Goal: Task Accomplishment & Management: Manage account settings

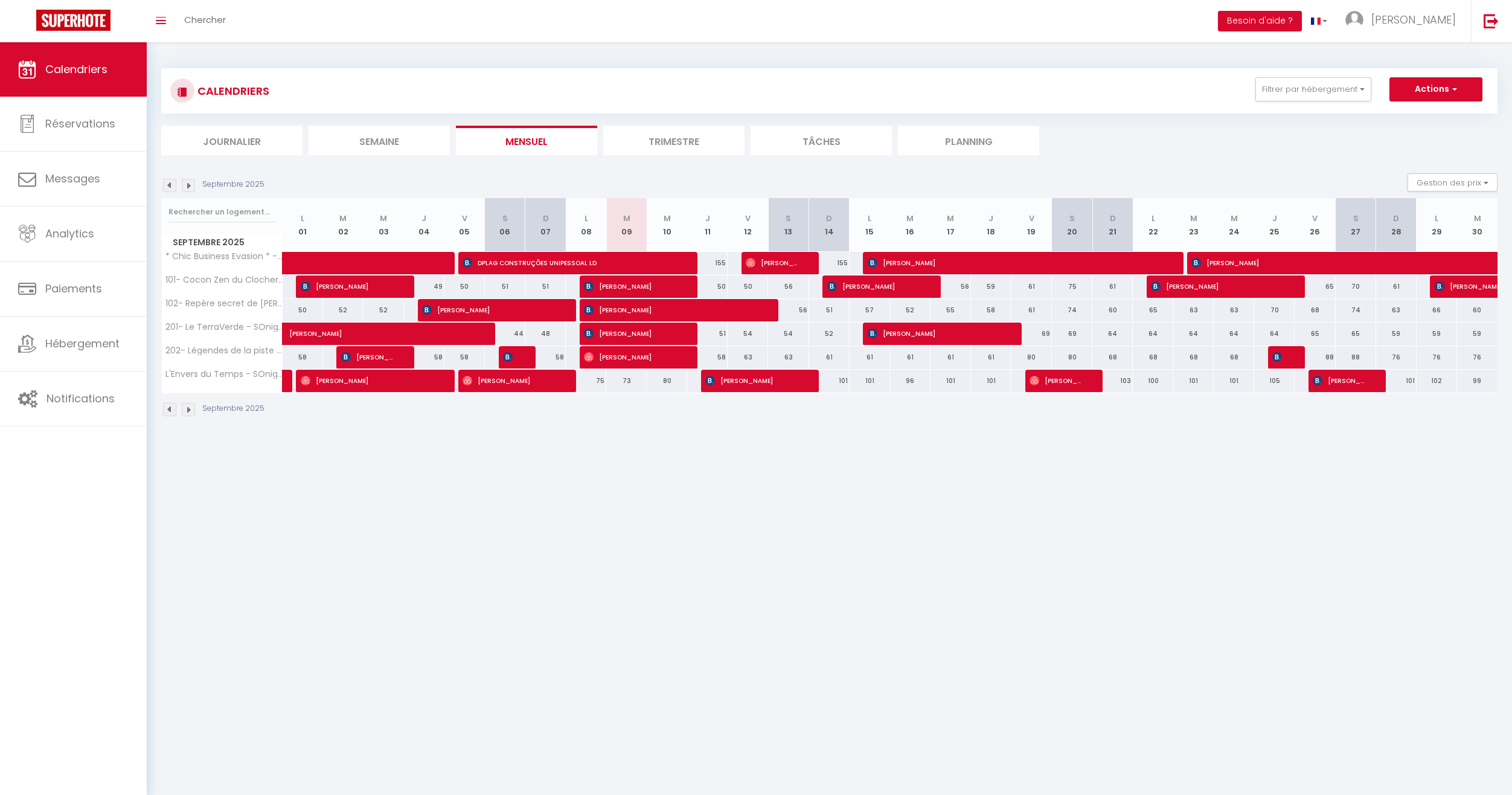
click at [766, 382] on span "[PERSON_NAME]" at bounding box center [752, 380] width 94 height 23
select select "OK"
select select "KO"
select select "0"
select select "1"
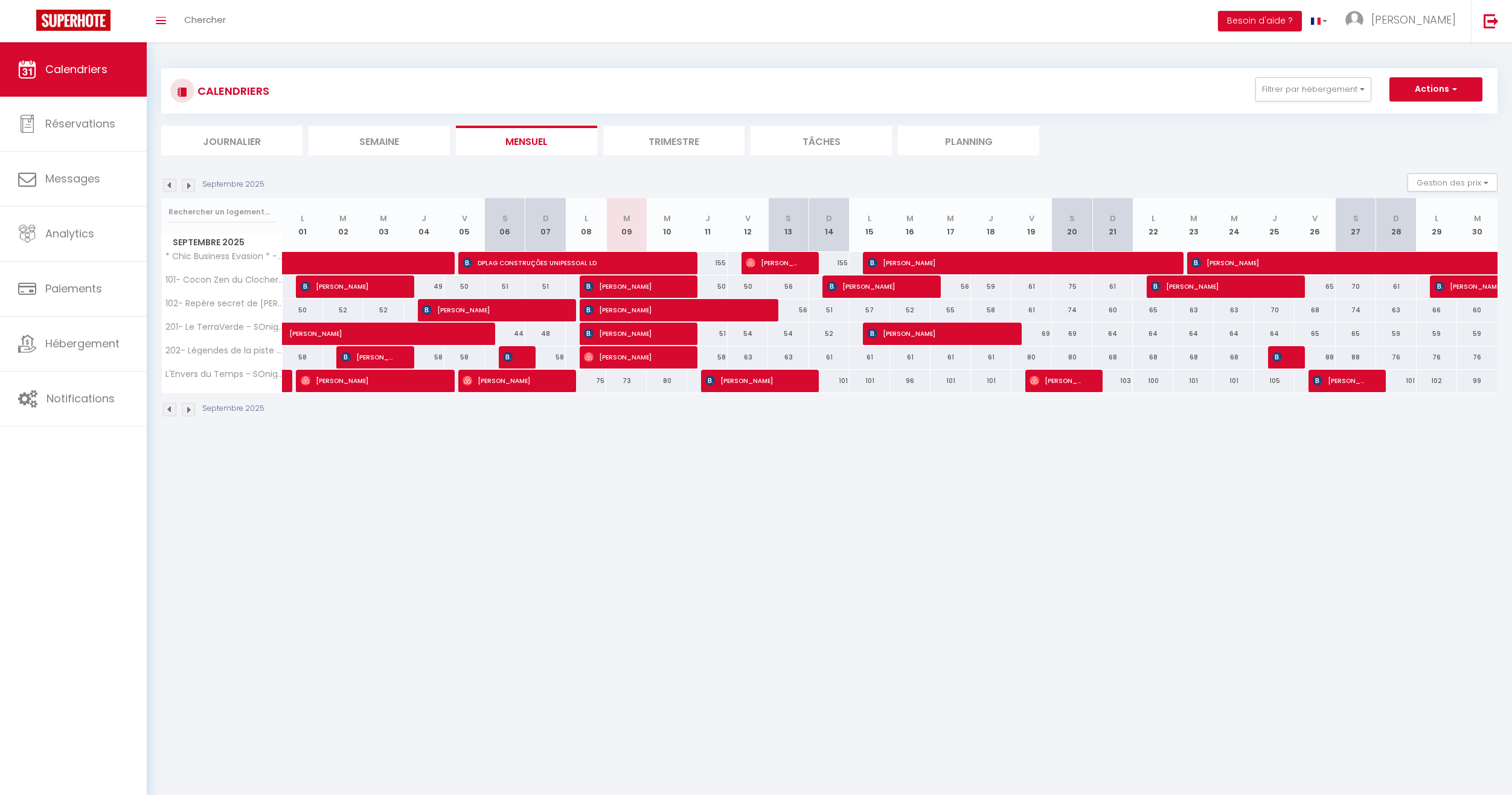
select select "1"
select select
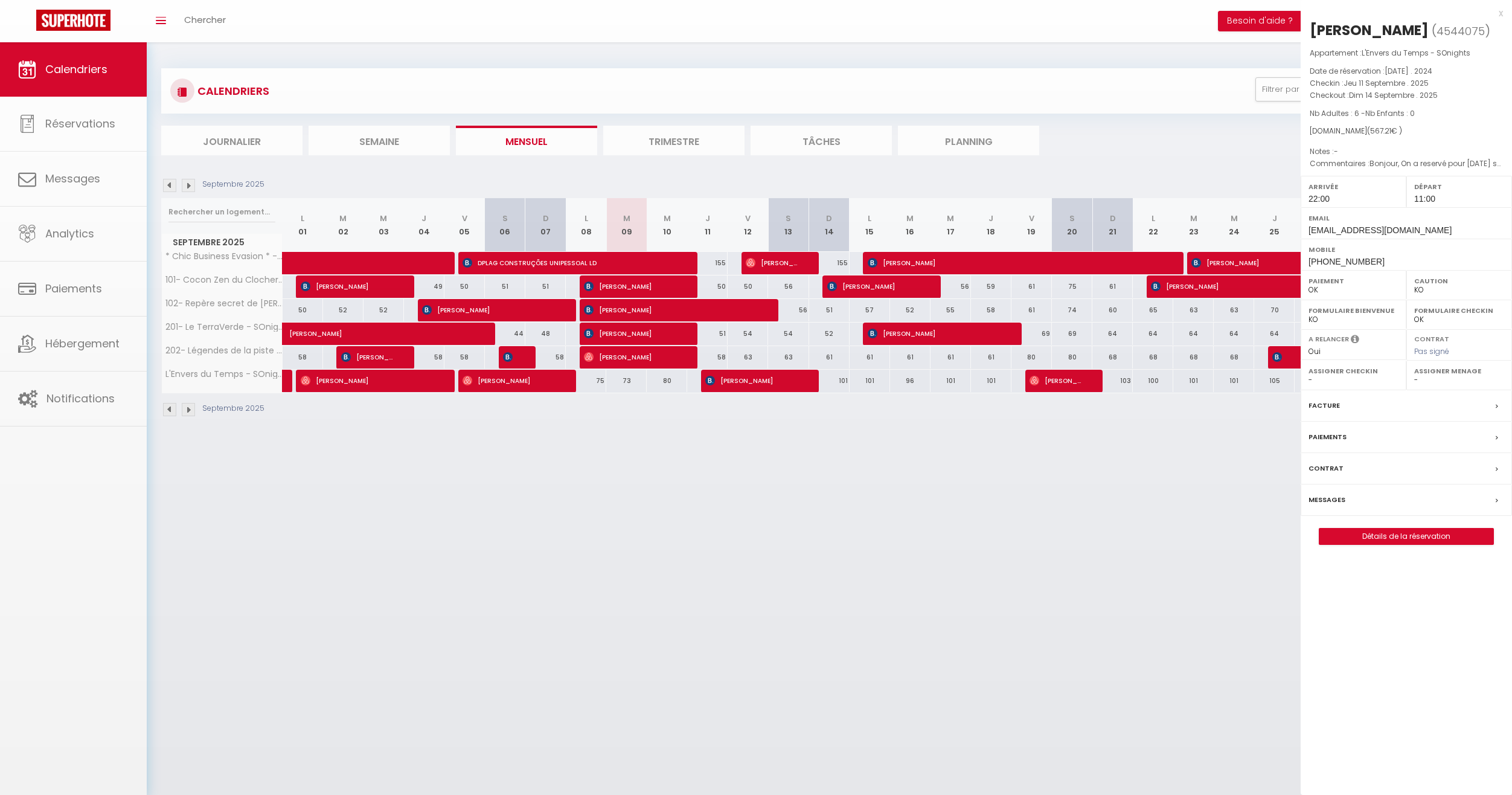
select select "52405"
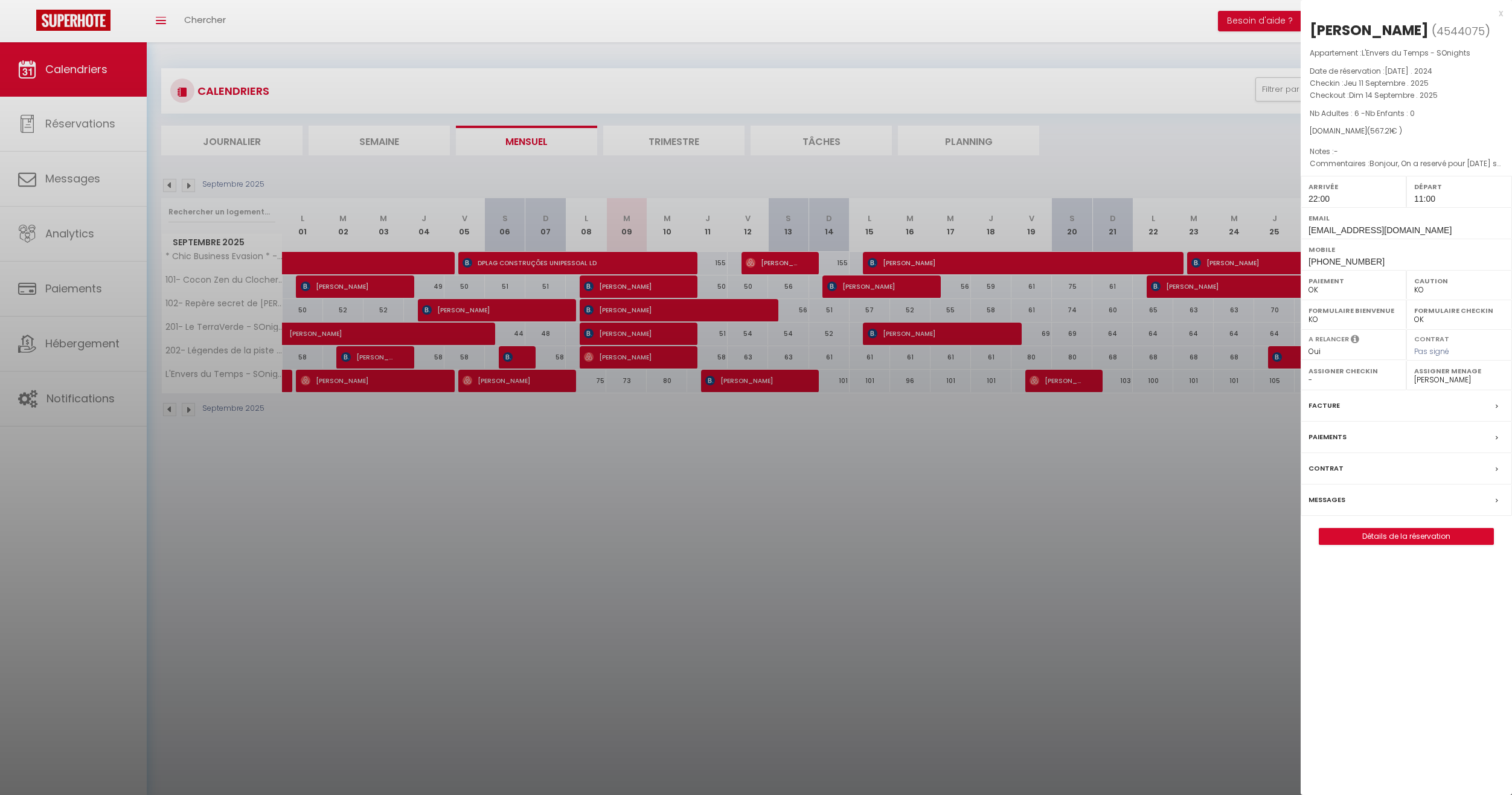
click at [766, 382] on div at bounding box center [756, 398] width 1512 height 795
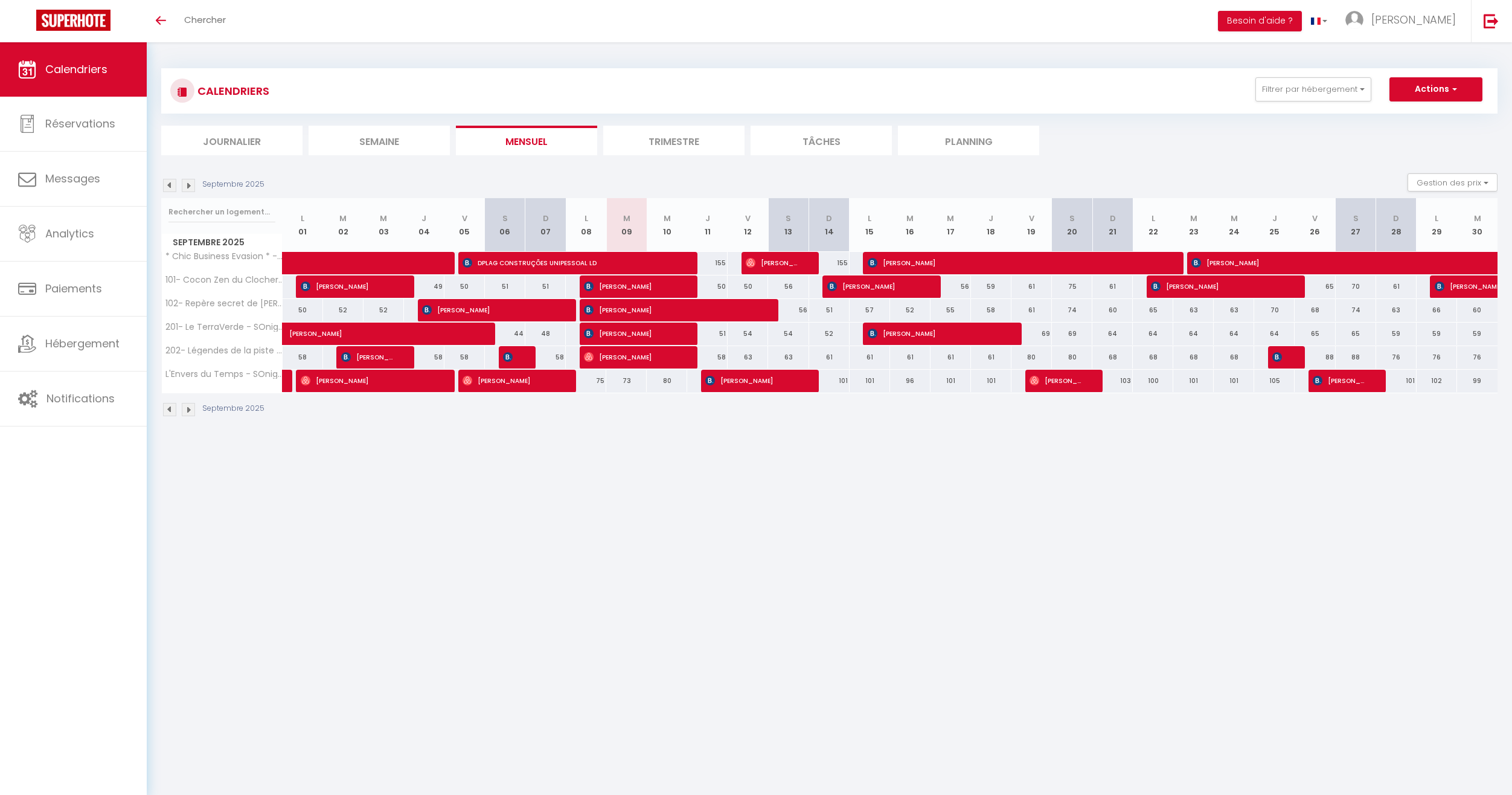
click at [779, 376] on span "[PERSON_NAME]" at bounding box center [753, 380] width 96 height 23
select select "OK"
select select "KO"
select select "0"
select select "1"
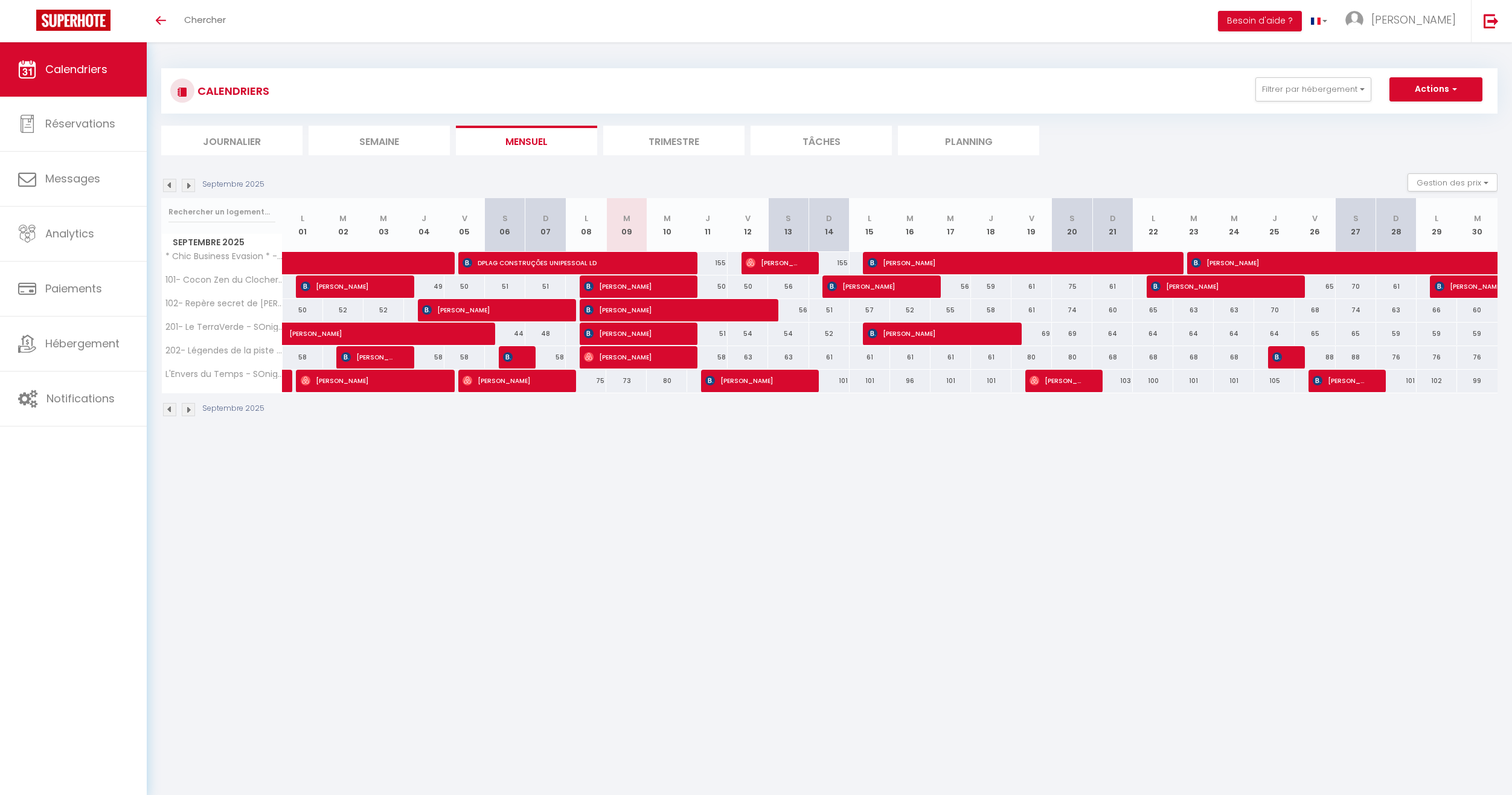
select select "1"
select select
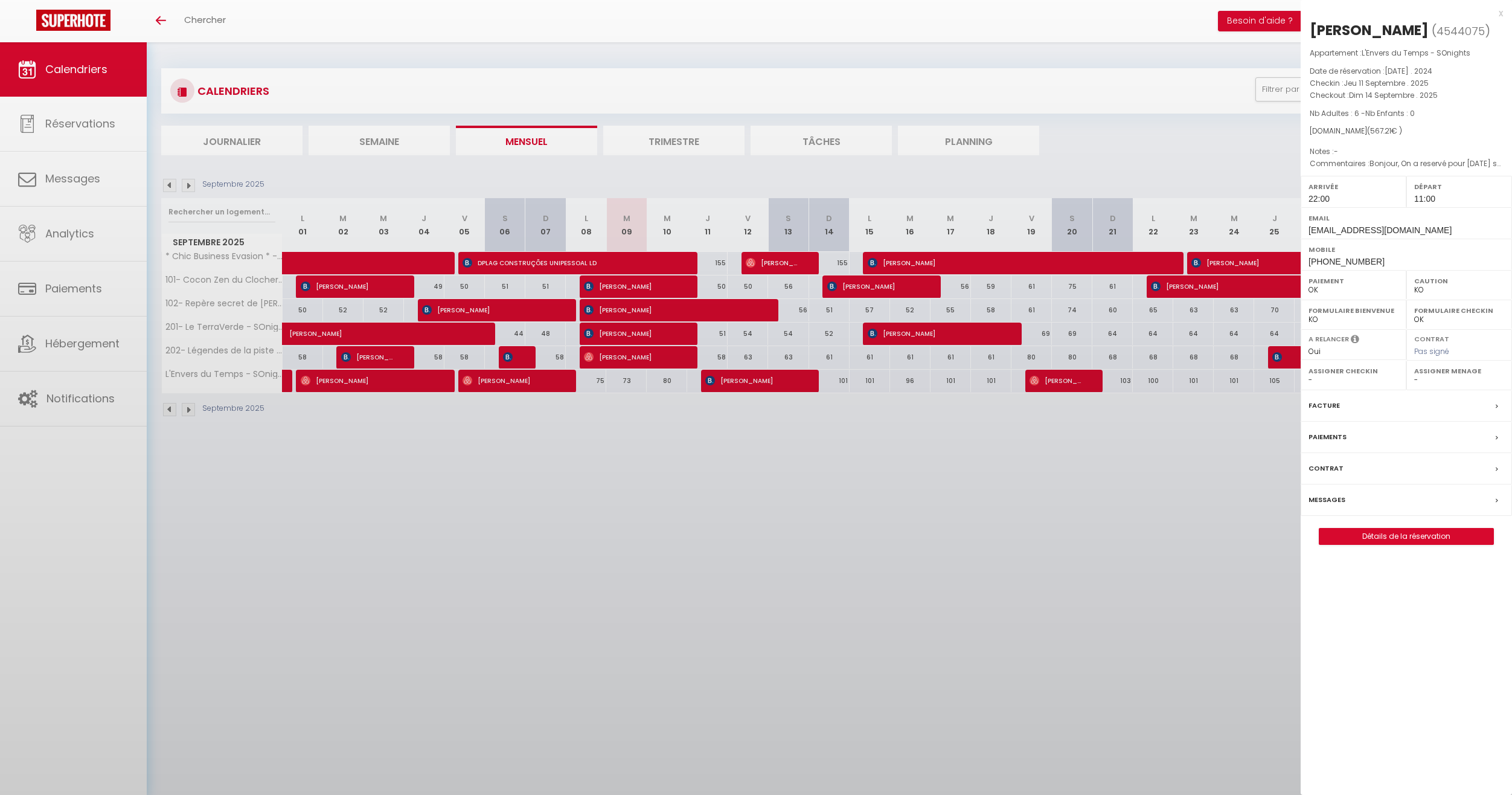
select select "52405"
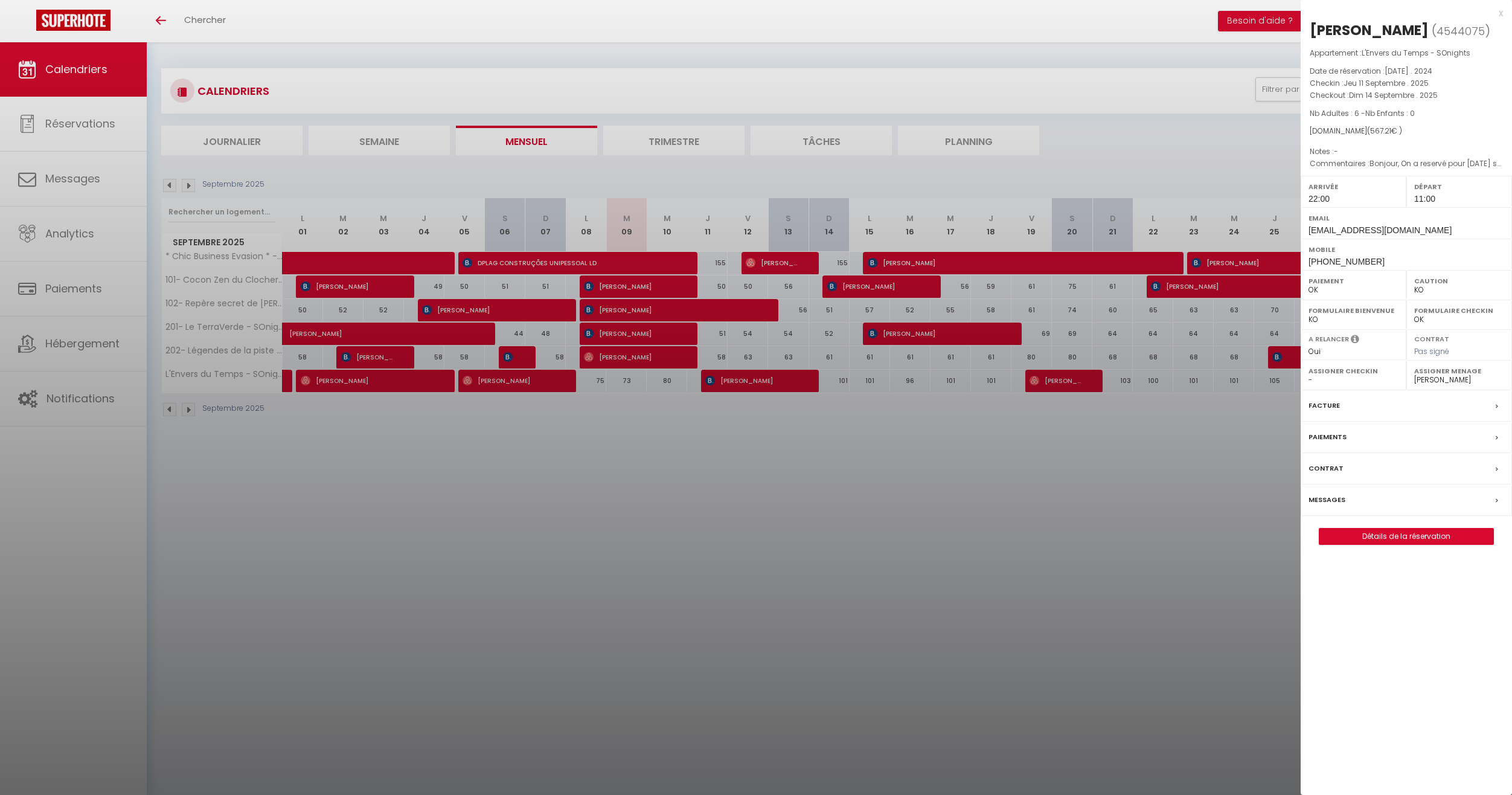
click at [779, 376] on div at bounding box center [756, 398] width 1512 height 795
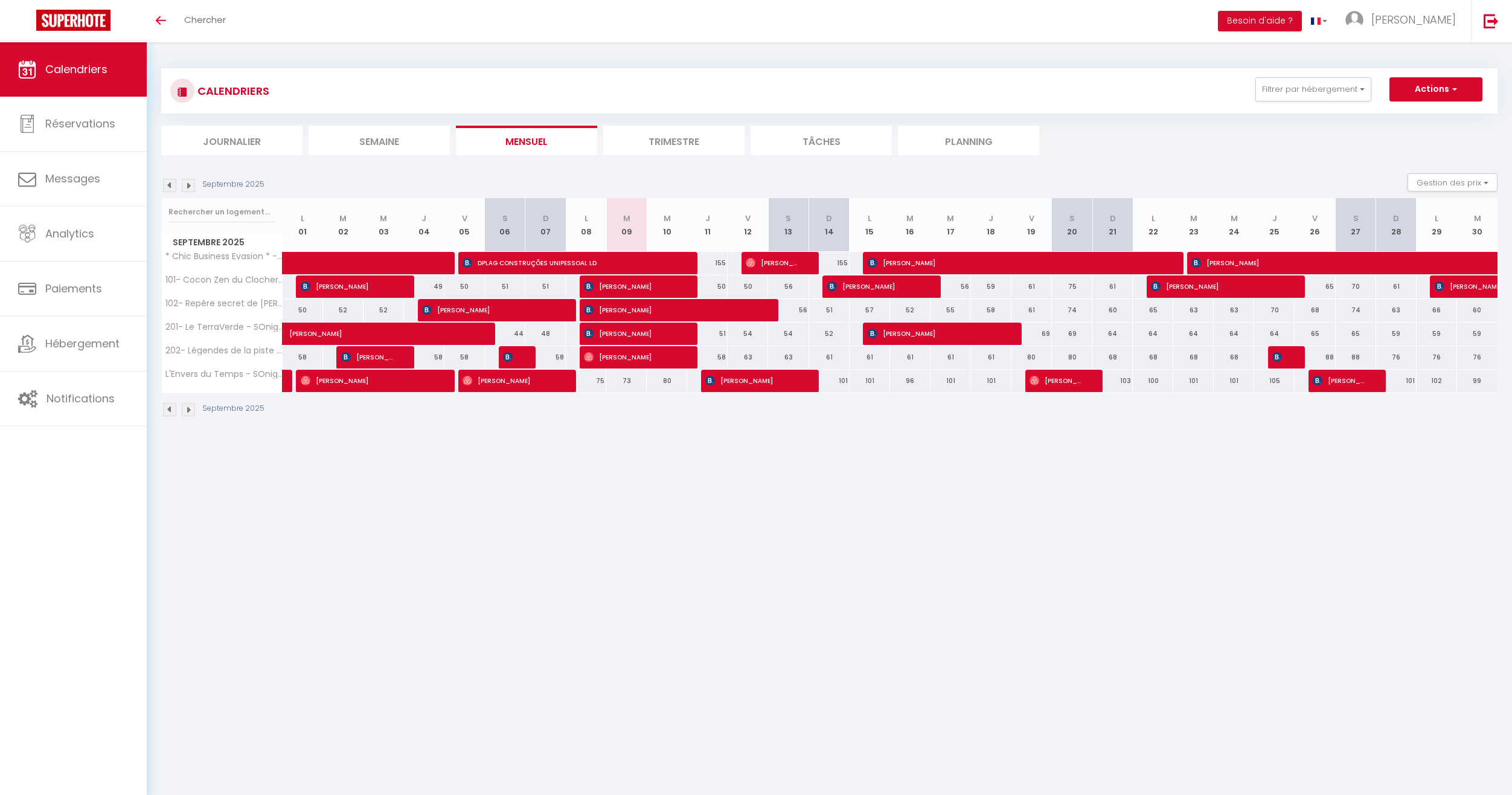
click at [1060, 381] on span "[PERSON_NAME]" at bounding box center [1056, 380] width 54 height 23
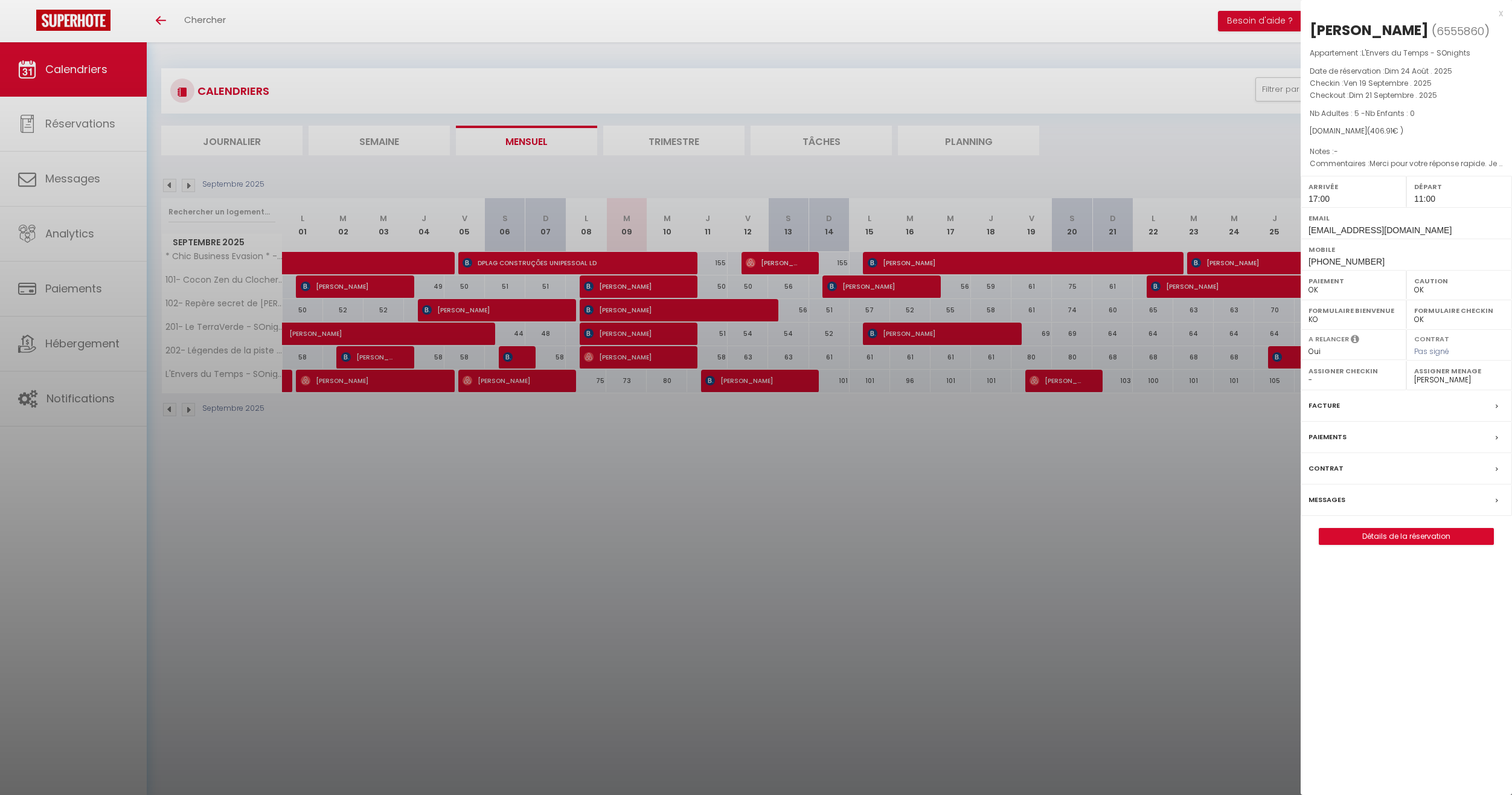
click at [1060, 381] on div at bounding box center [756, 398] width 1512 height 795
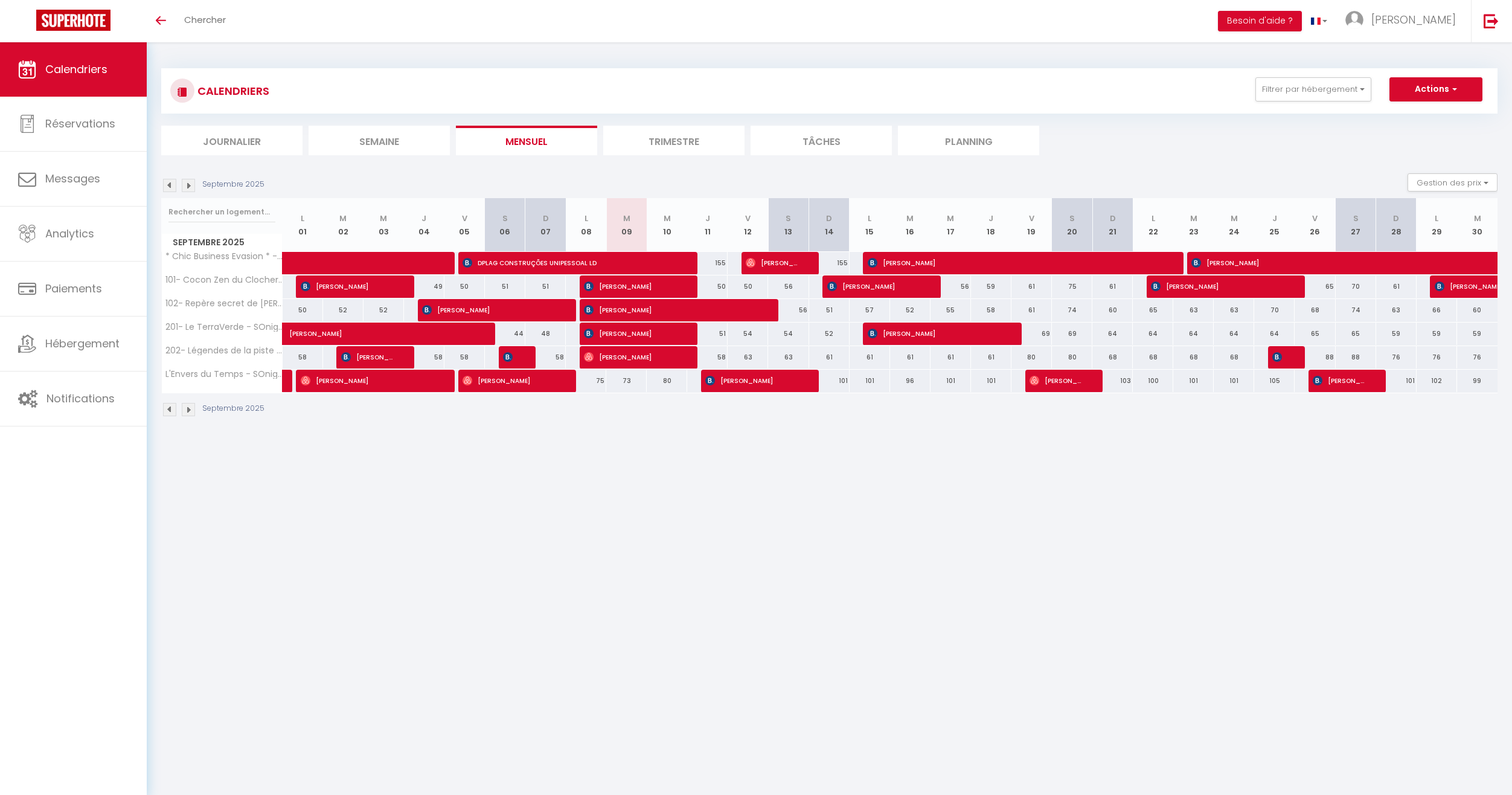
click at [1345, 379] on span "[PERSON_NAME]" at bounding box center [1339, 380] width 54 height 23
select select "KO"
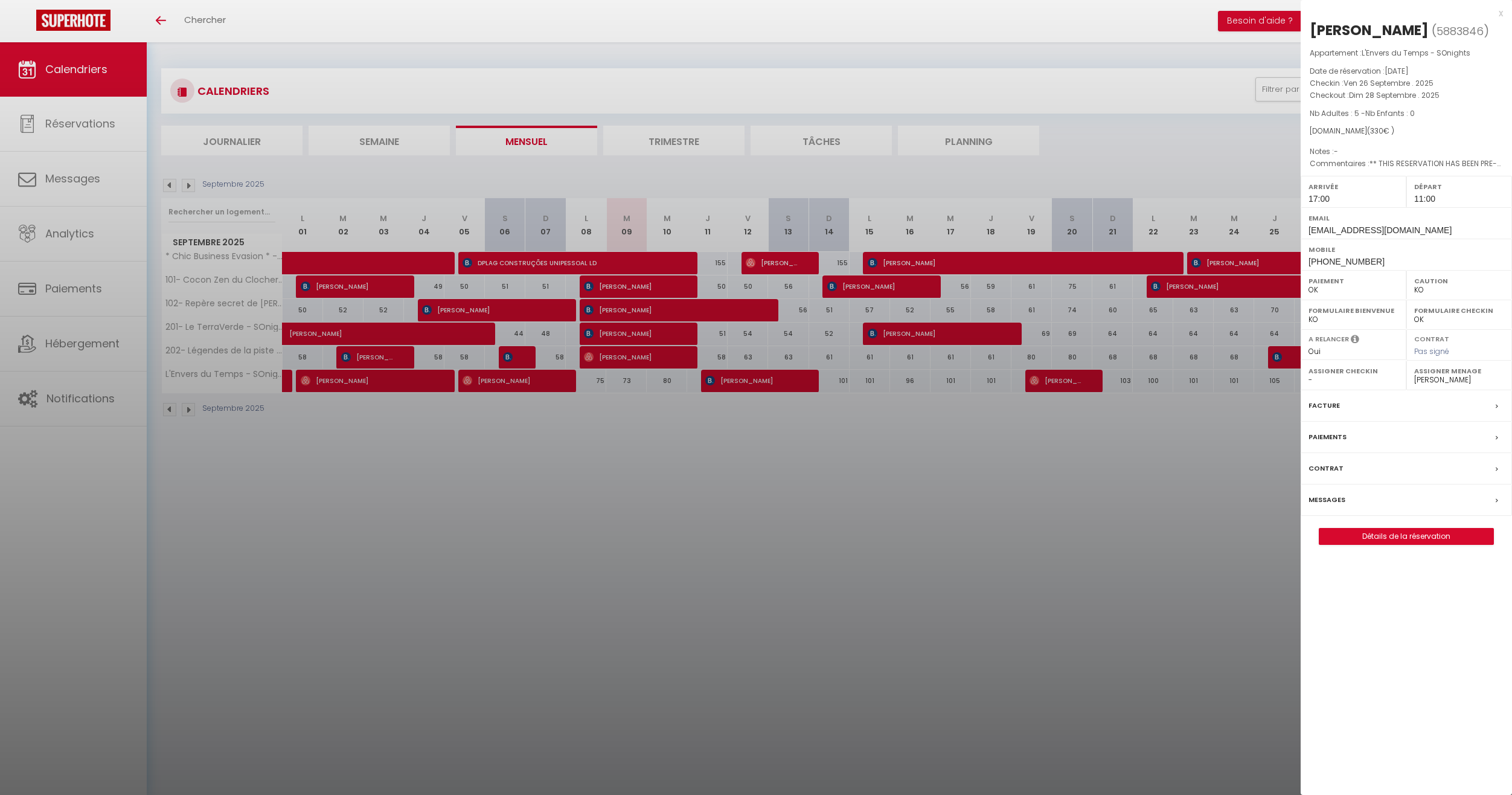
click at [1158, 461] on div at bounding box center [756, 398] width 1512 height 795
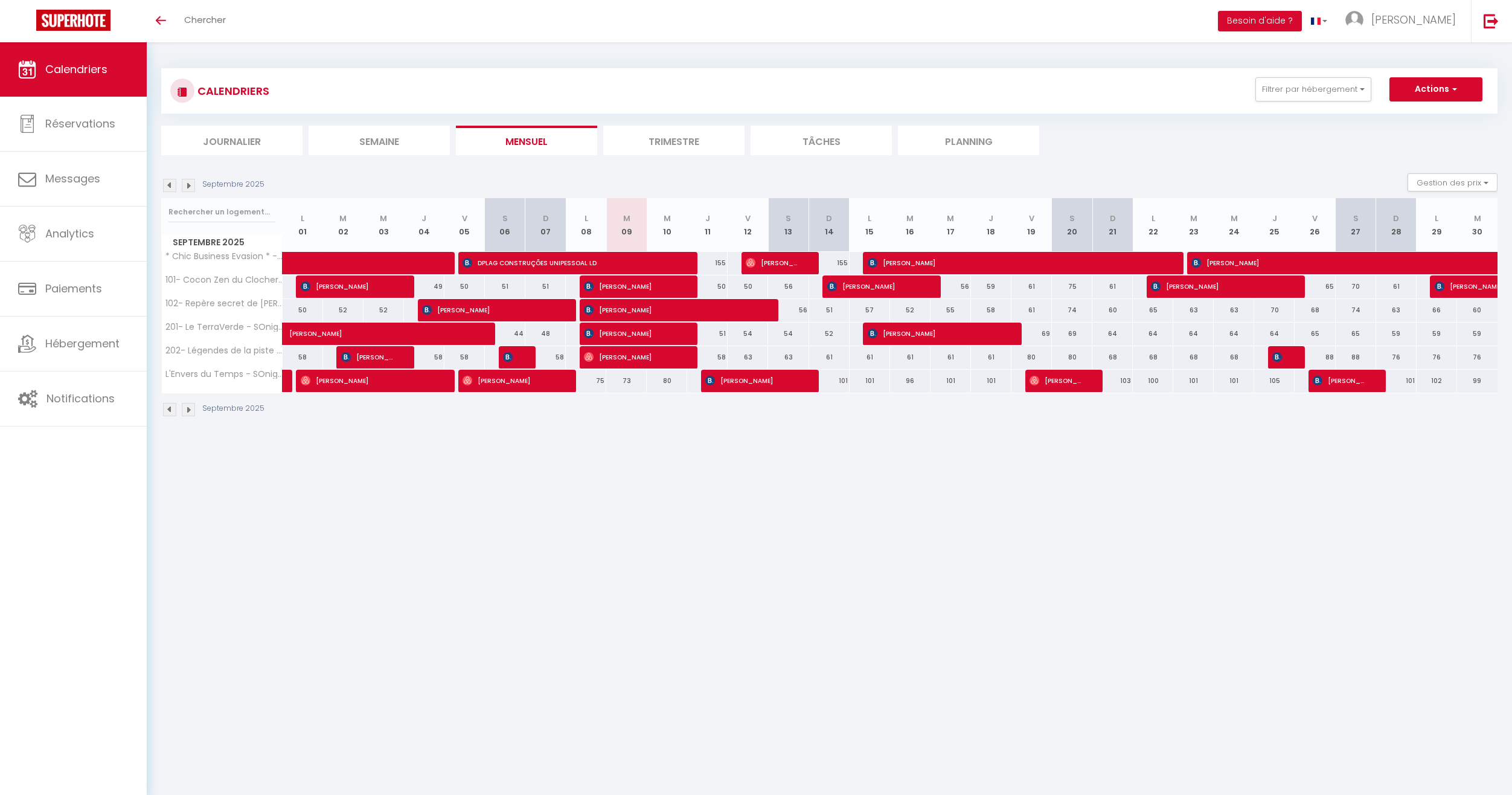
click at [189, 185] on img at bounding box center [188, 186] width 14 height 14
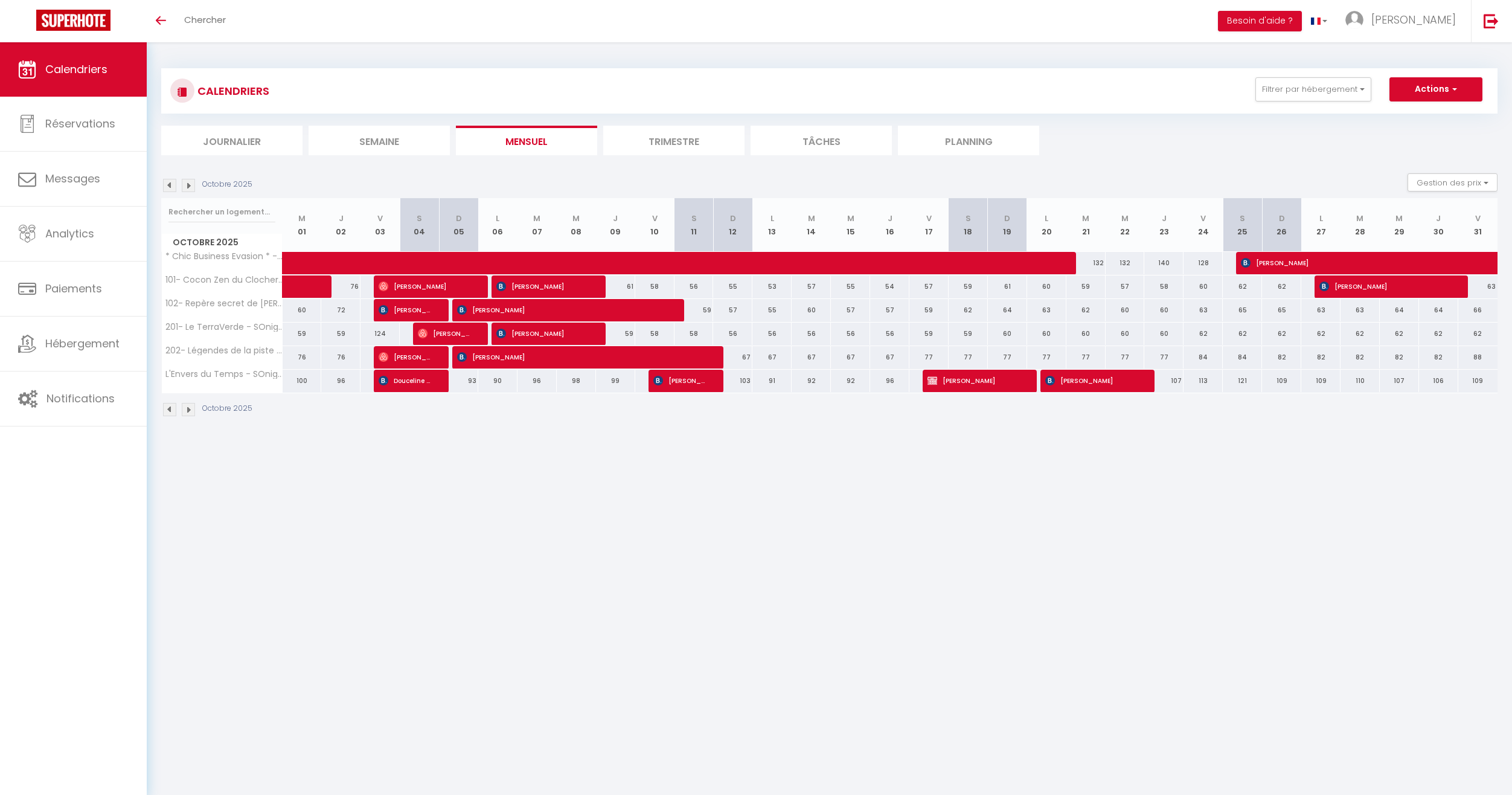
click at [412, 382] on span "Douceline Keophilalay" at bounding box center [404, 380] width 52 height 23
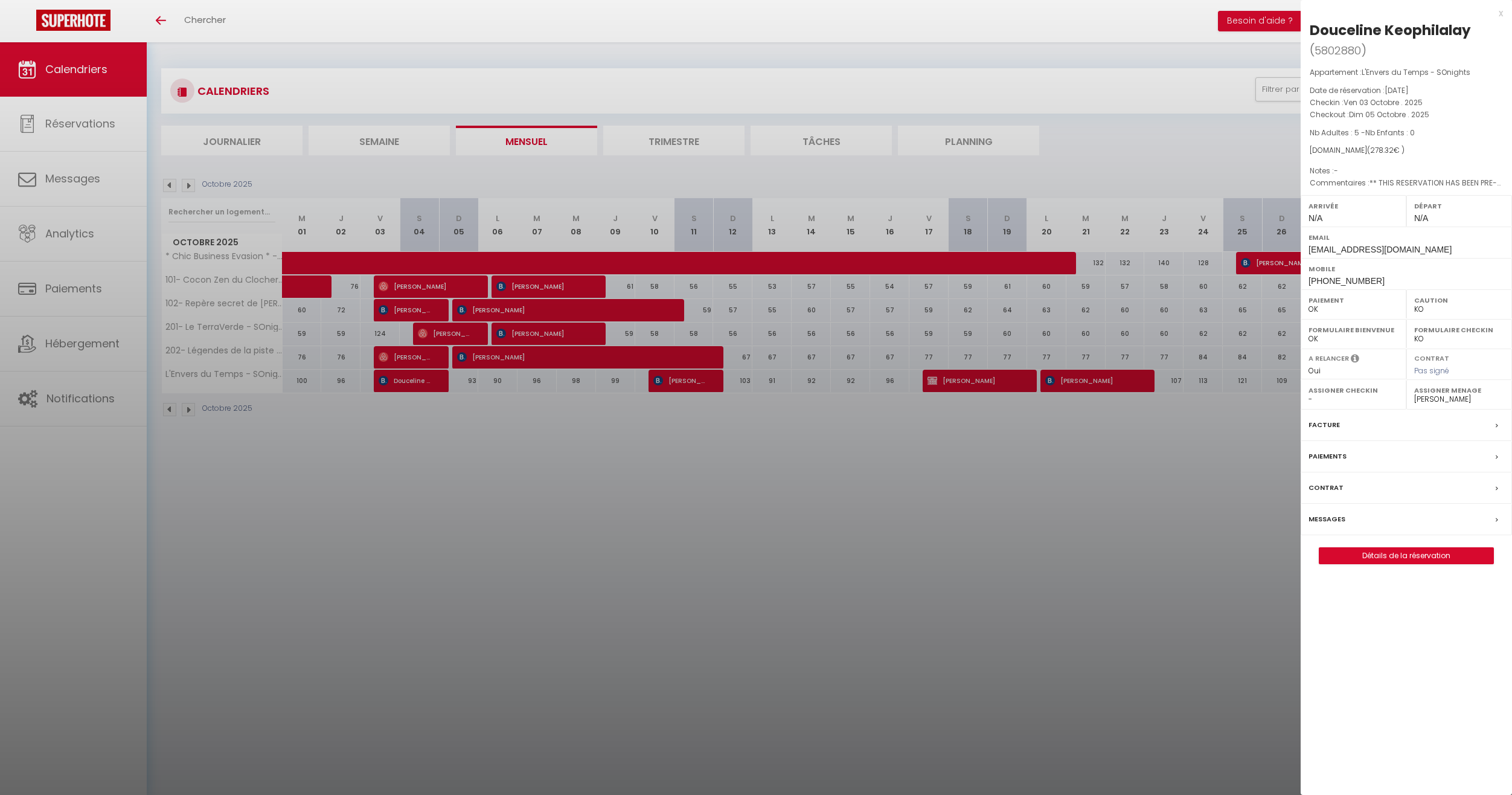
click at [412, 382] on div at bounding box center [756, 398] width 1512 height 795
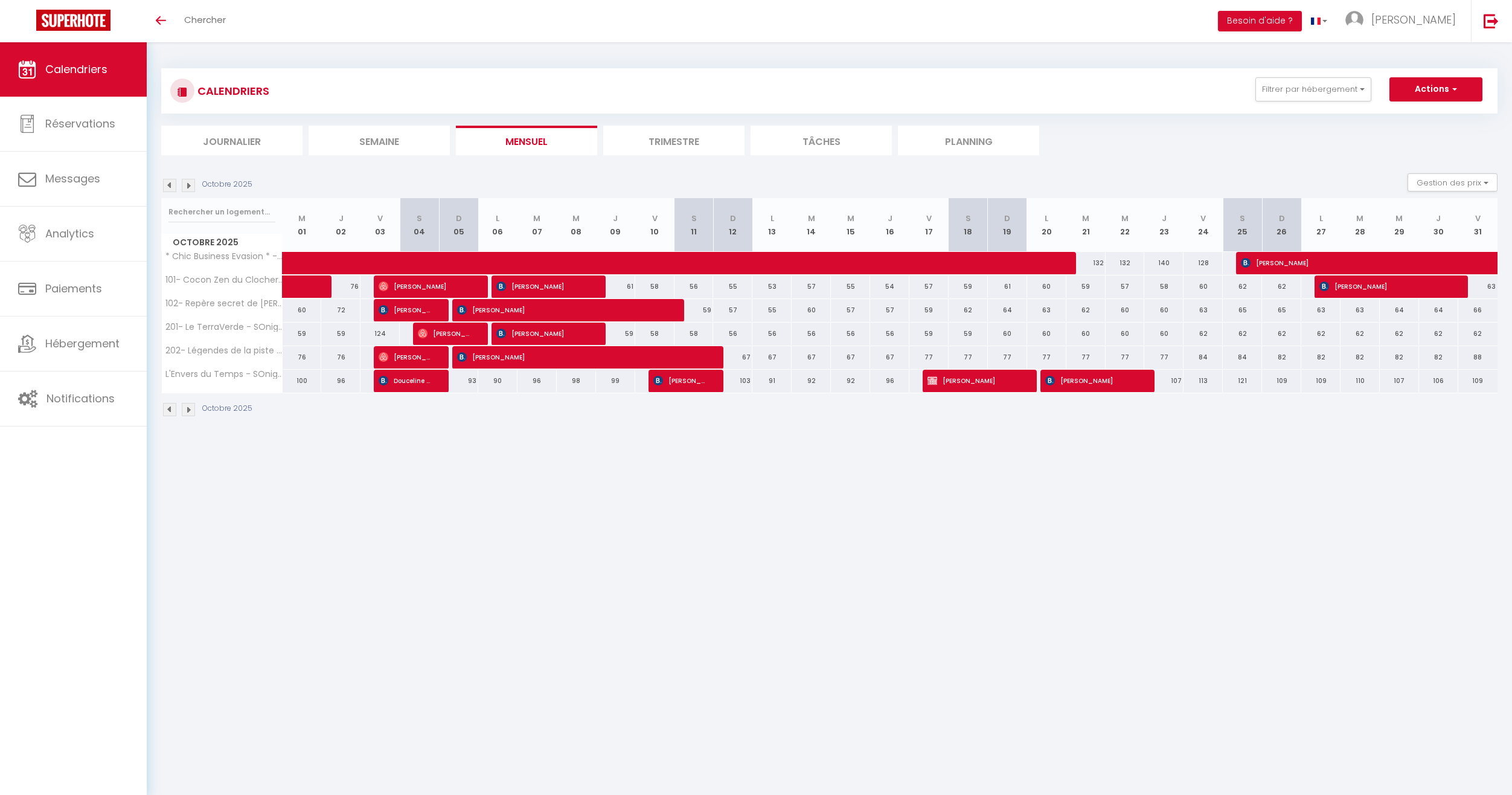
click at [690, 387] on span "[PERSON_NAME]" at bounding box center [679, 380] width 52 height 23
select select "1"
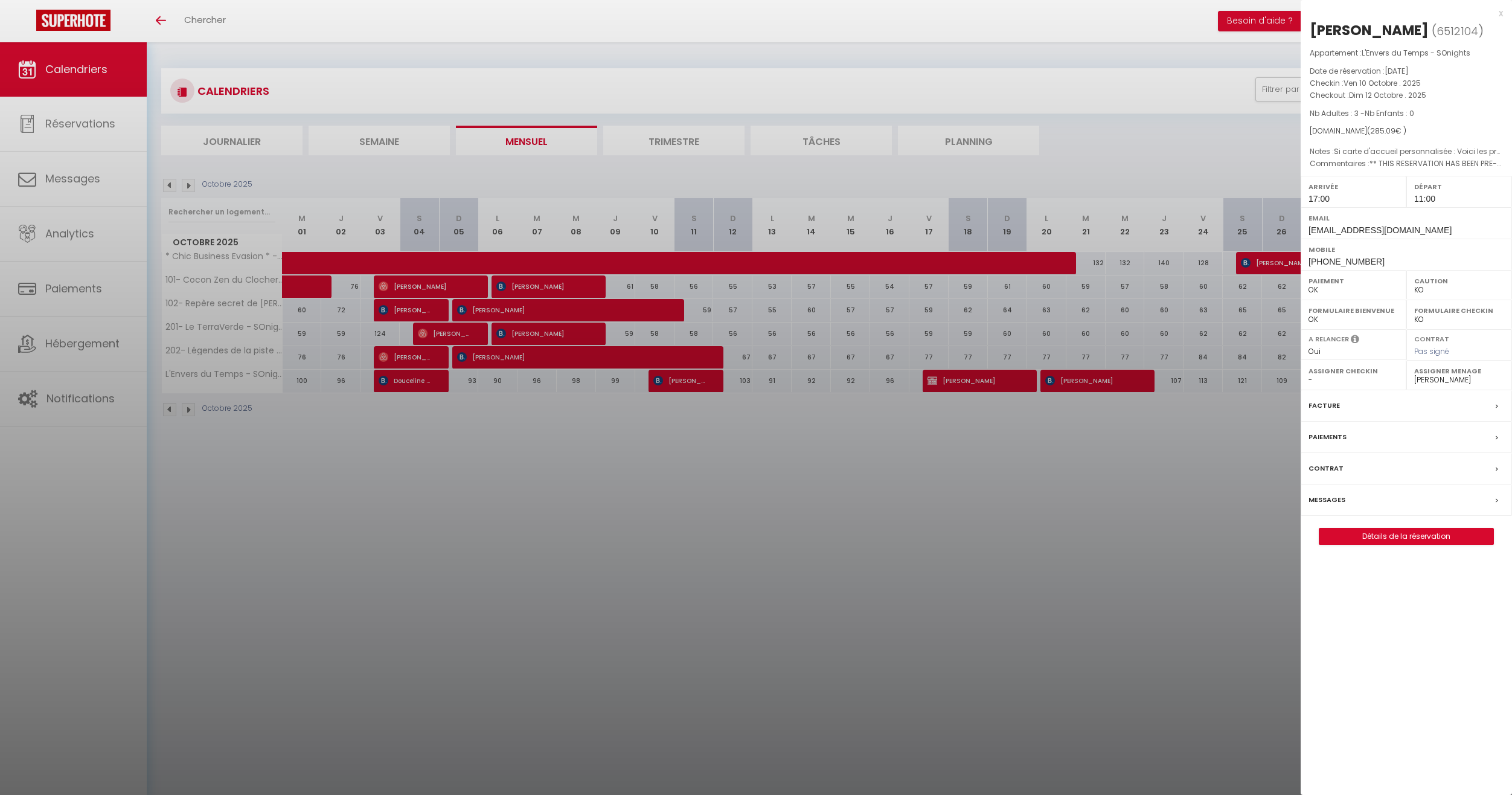
drag, startPoint x: 690, startPoint y: 385, endPoint x: 700, endPoint y: 385, distance: 10.0
click at [689, 385] on div at bounding box center [756, 398] width 1512 height 795
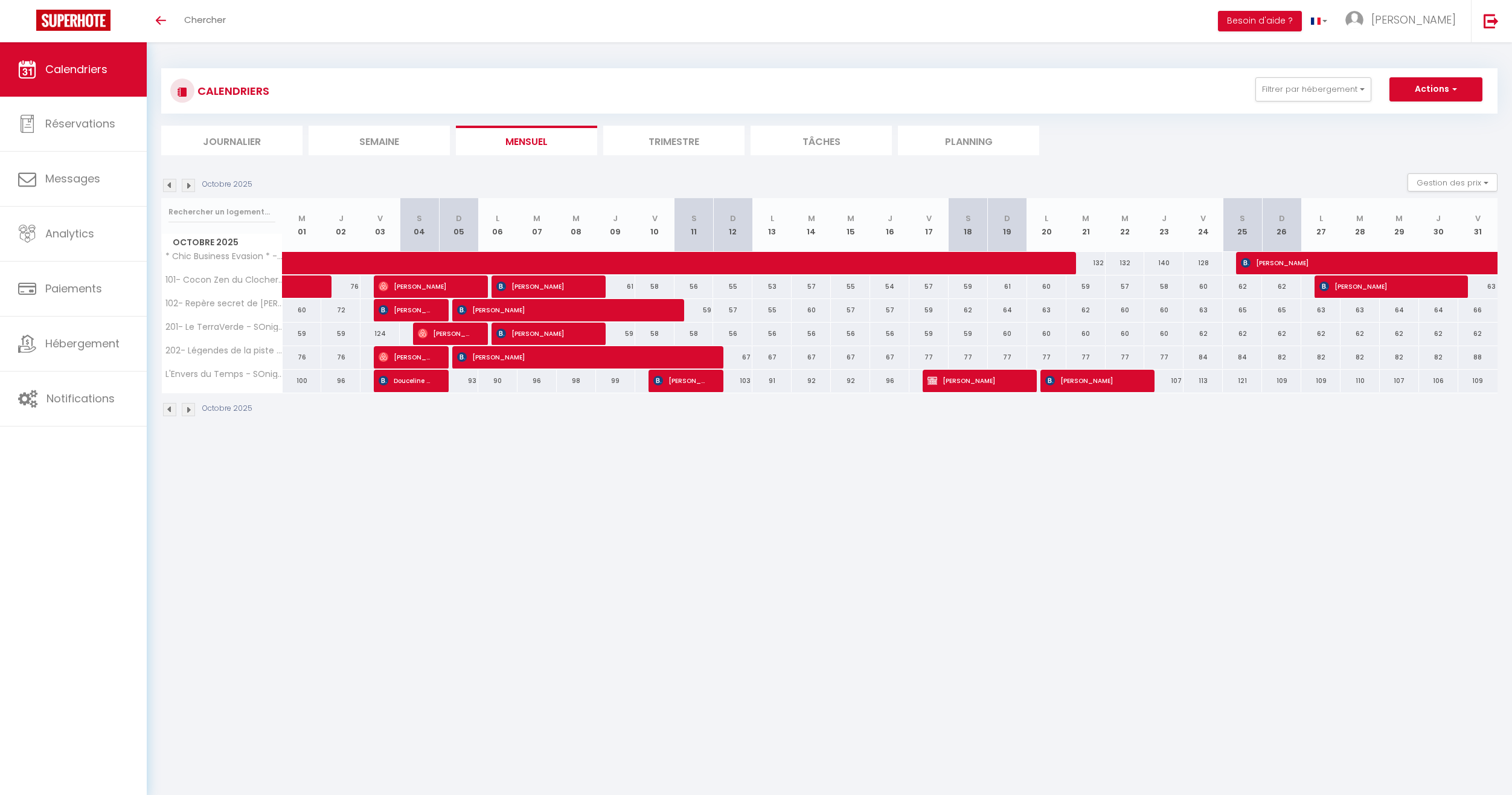
click at [991, 381] on span "[PERSON_NAME]" at bounding box center [973, 380] width 91 height 23
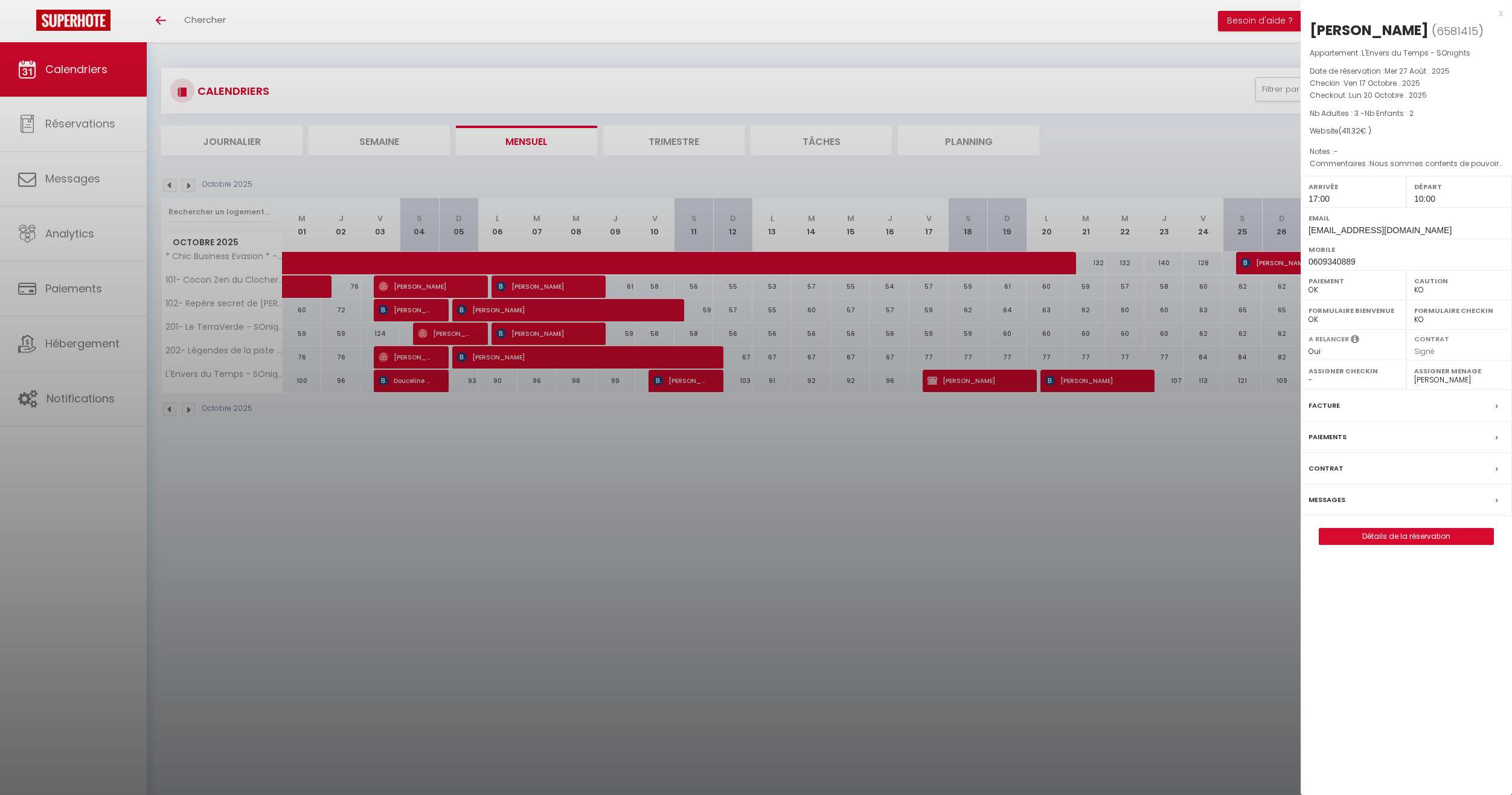
click at [991, 381] on div at bounding box center [756, 398] width 1512 height 795
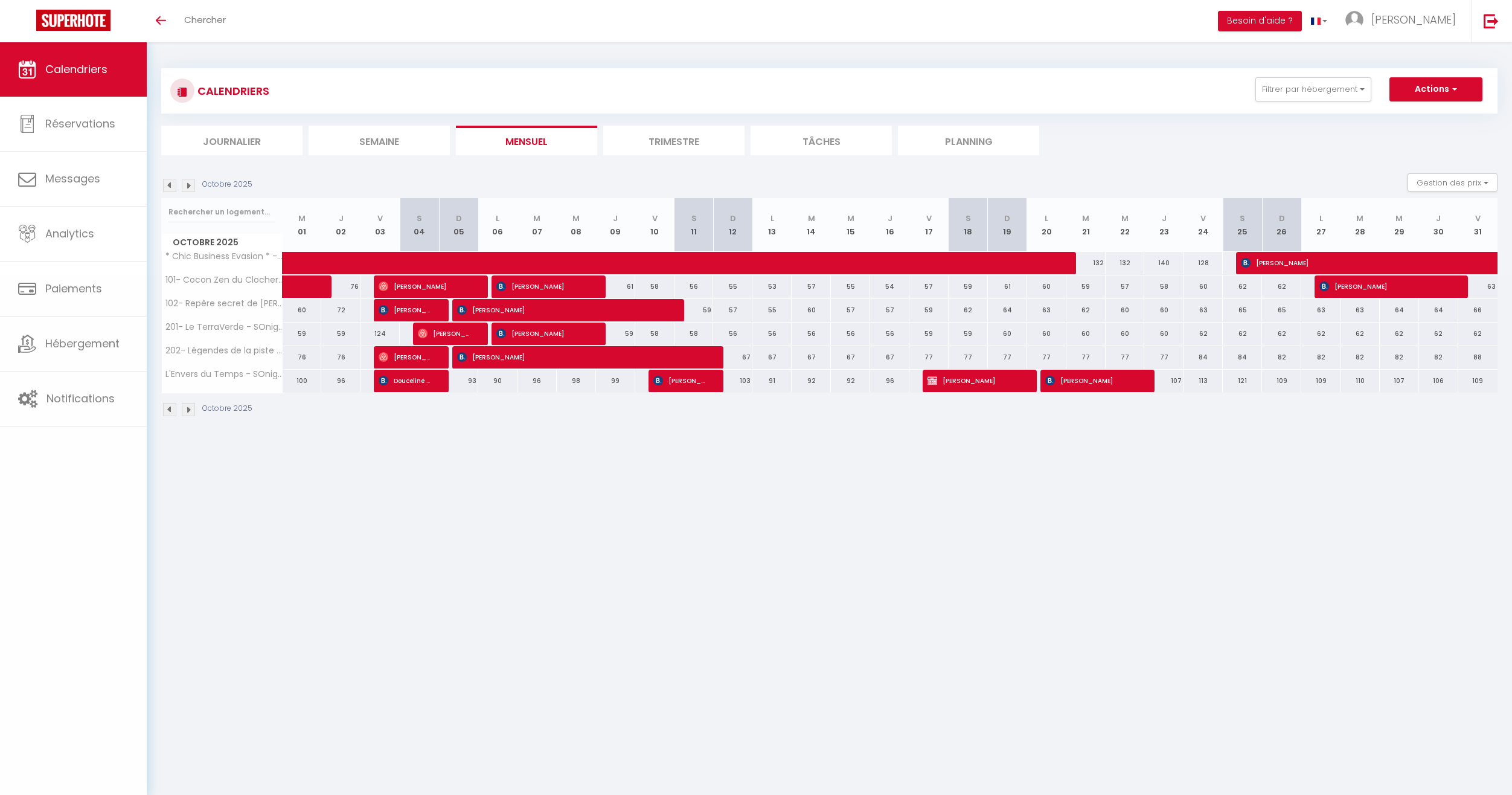
click at [1094, 377] on span "[PERSON_NAME]" at bounding box center [1091, 380] width 91 height 23
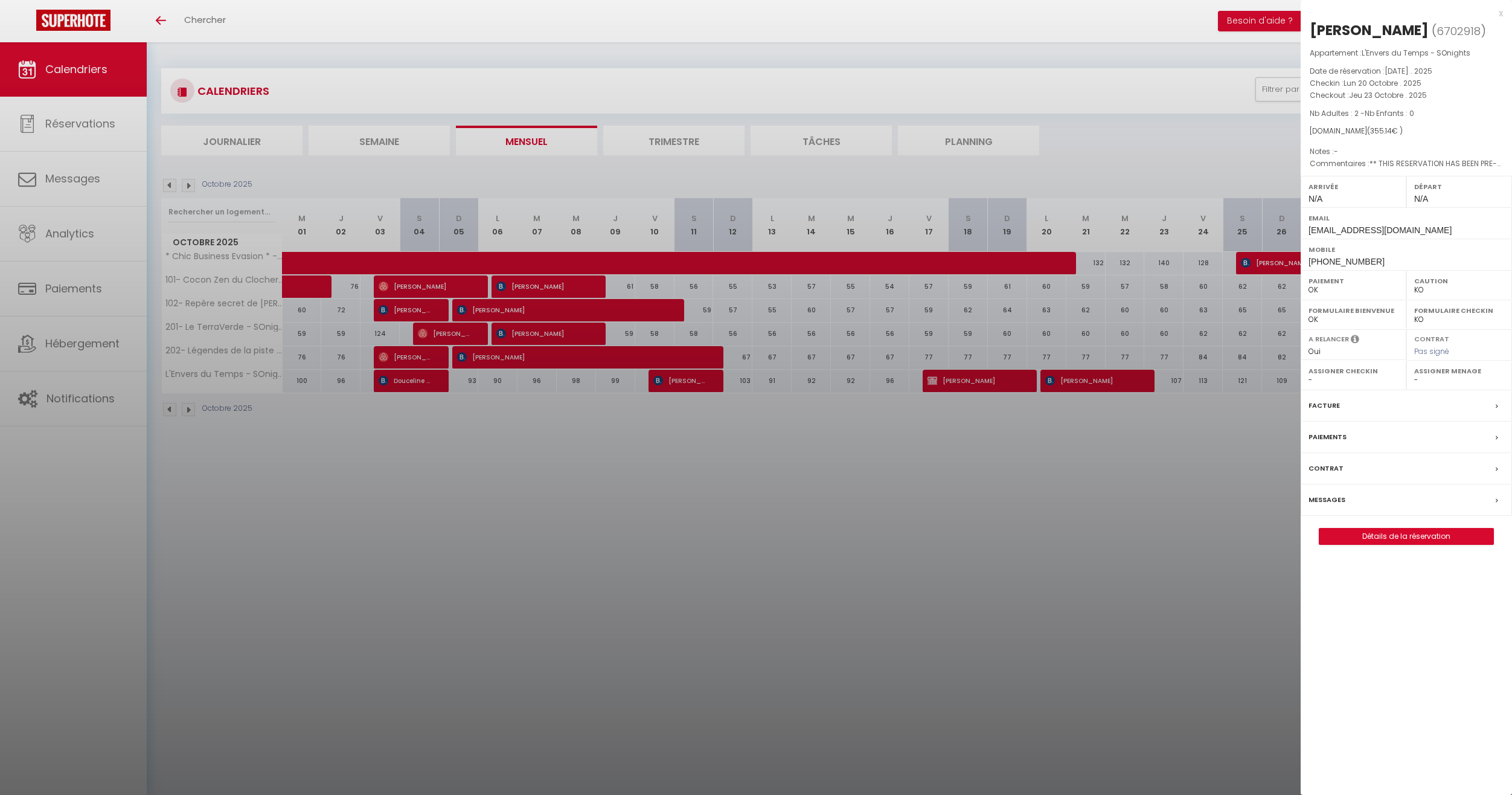
select select "52405"
click at [1207, 482] on div at bounding box center [756, 398] width 1512 height 795
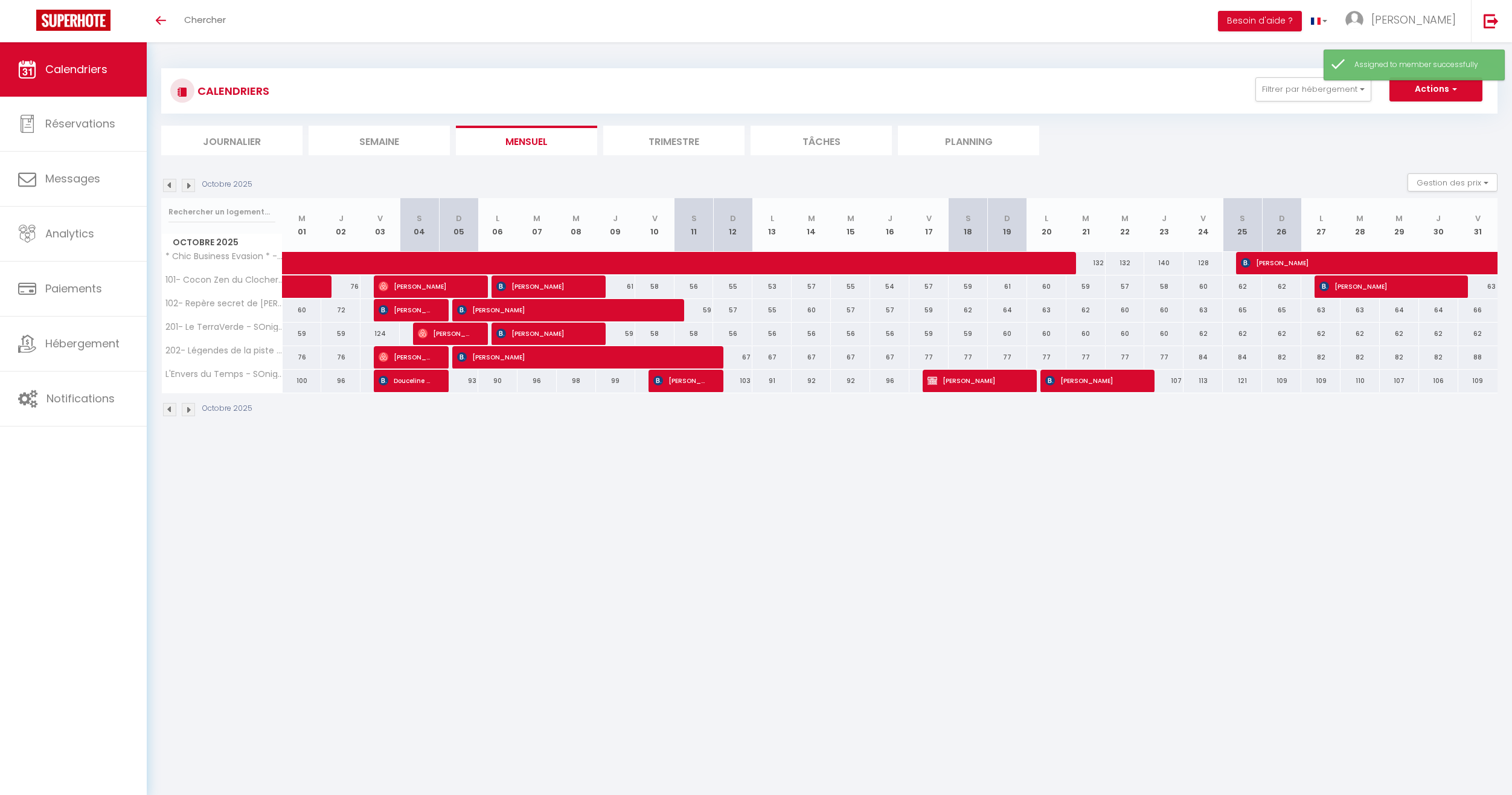
click at [190, 186] on img at bounding box center [188, 186] width 14 height 14
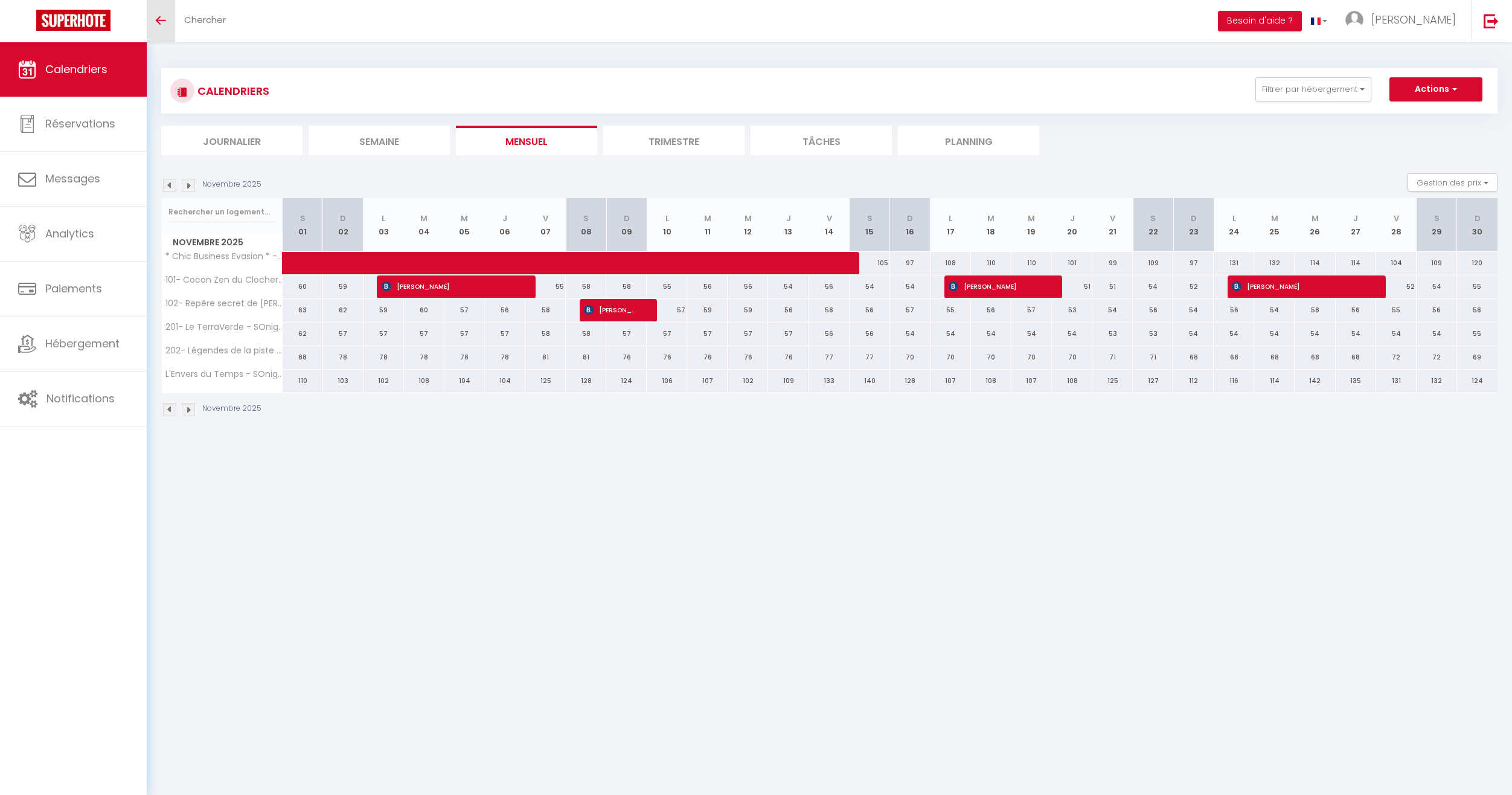
click at [161, 16] on link "Toggle menubar" at bounding box center [161, 21] width 28 height 42
